Goal: Unclear: Browse casually

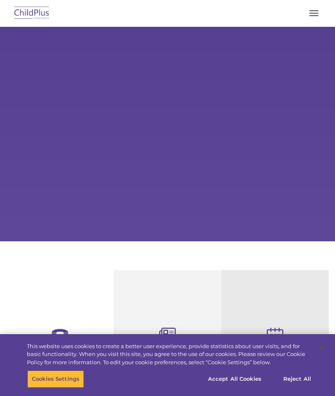
select select "MEDIUM"
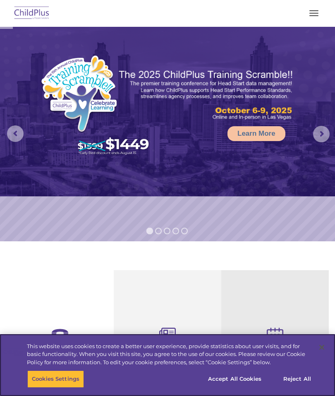
click at [309, 19] on button "button" at bounding box center [313, 13] width 17 height 13
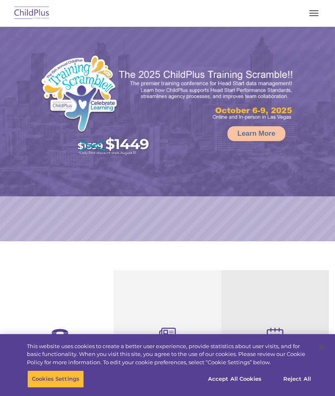
select select "MEDIUM"
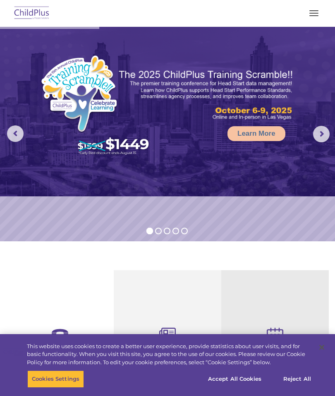
click at [309, 14] on button "button" at bounding box center [313, 13] width 17 height 13
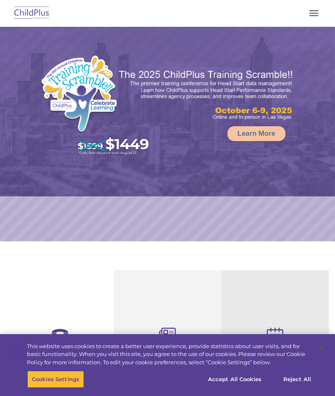
select select "MEDIUM"
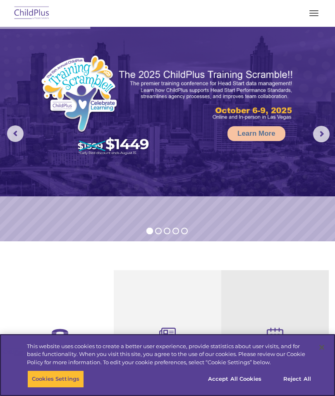
click at [245, 378] on button "Accept All Cookies" at bounding box center [234, 379] width 62 height 17
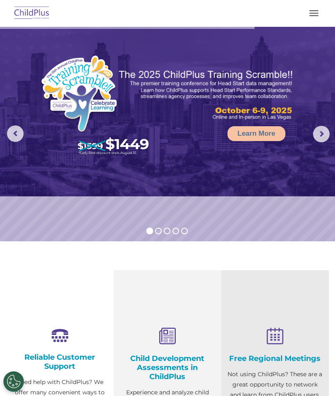
click at [310, 14] on button "button" at bounding box center [313, 13] width 17 height 13
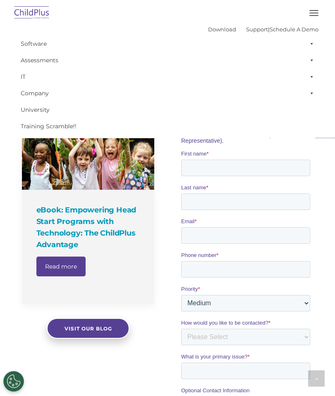
scroll to position [466, 0]
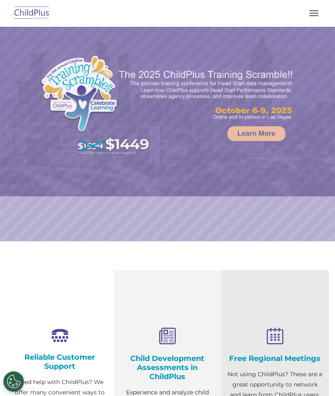
scroll to position [50, 0]
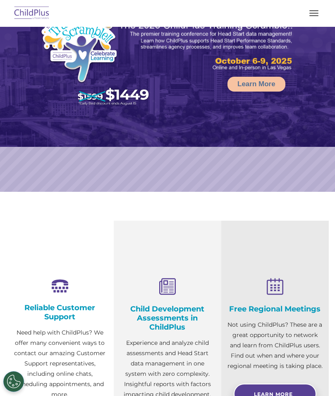
select select "MEDIUM"
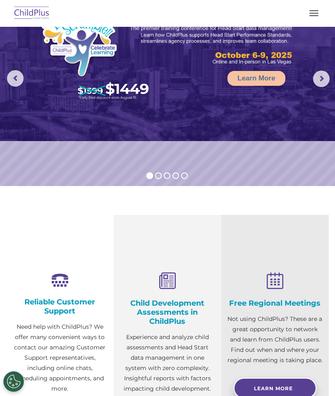
scroll to position [64, 0]
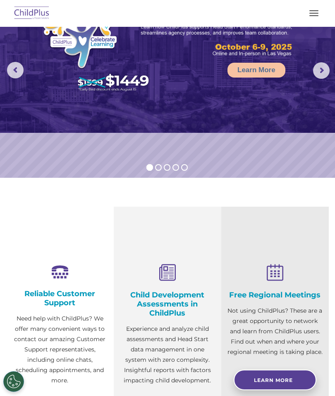
click at [33, 11] on img at bounding box center [31, 13] width 39 height 19
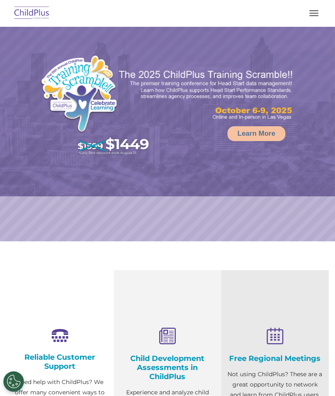
select select "MEDIUM"
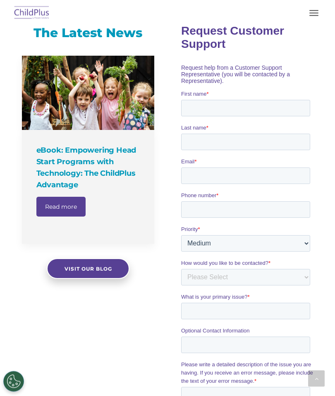
scroll to position [530, 0]
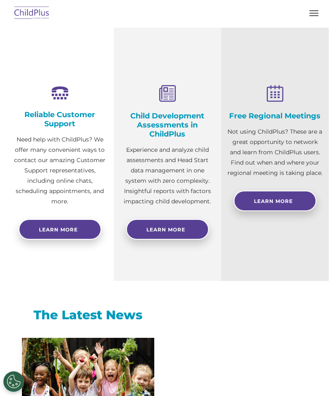
select select "MEDIUM"
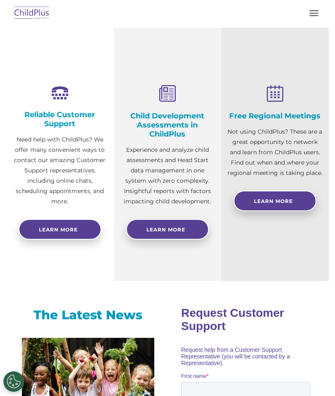
scroll to position [243, 0]
